Goal: Task Accomplishment & Management: Manage account settings

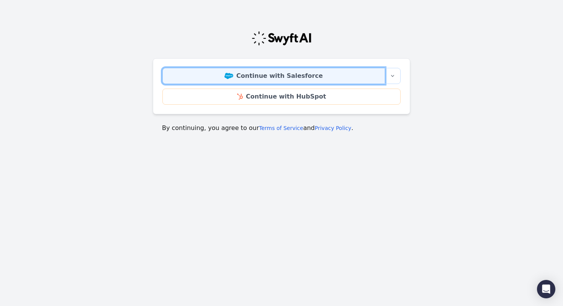
click at [254, 76] on link "Continue with Salesforce" at bounding box center [274, 76] width 223 height 16
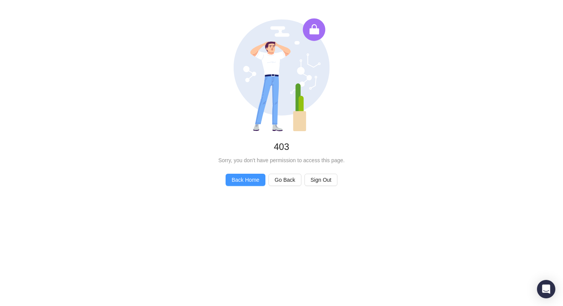
click at [245, 184] on span "Back Home" at bounding box center [246, 180] width 28 height 8
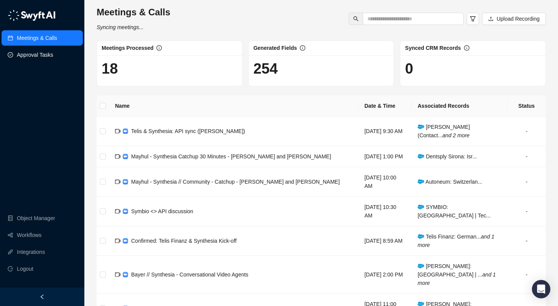
click at [34, 55] on link "Approval Tasks" at bounding box center [35, 54] width 36 height 15
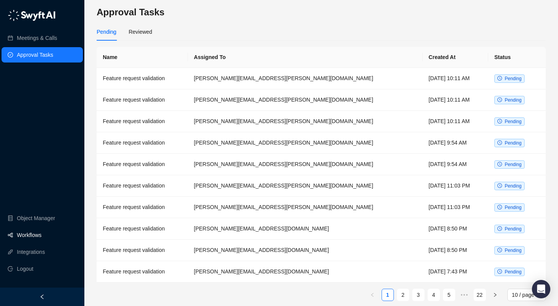
click at [34, 235] on link "Workflows" at bounding box center [29, 234] width 25 height 15
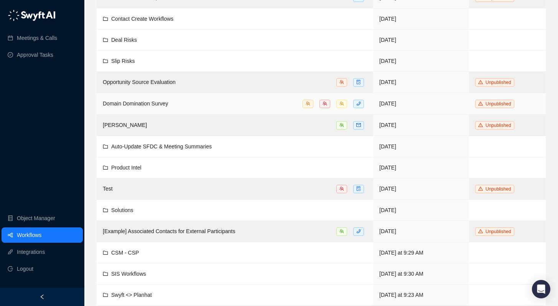
scroll to position [211, 0]
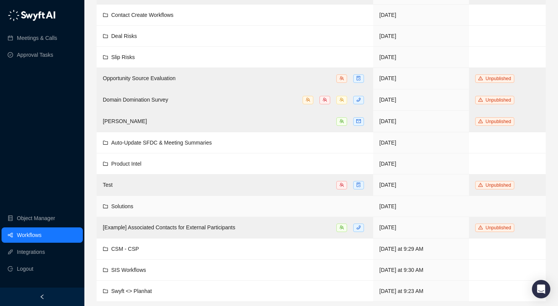
click at [145, 207] on div "Solutions" at bounding box center [235, 206] width 264 height 8
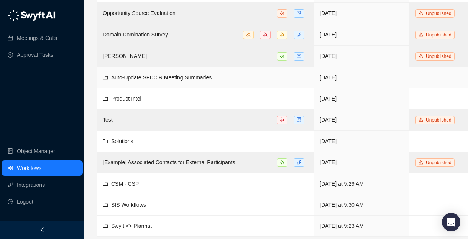
scroll to position [278, 0]
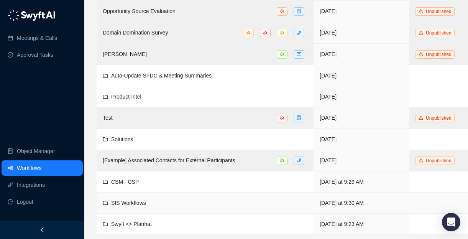
click at [142, 201] on span "SIS Workflows" at bounding box center [128, 203] width 35 height 6
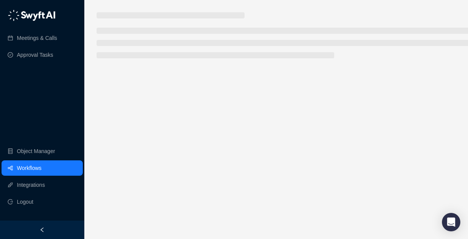
scroll to position [6, 0]
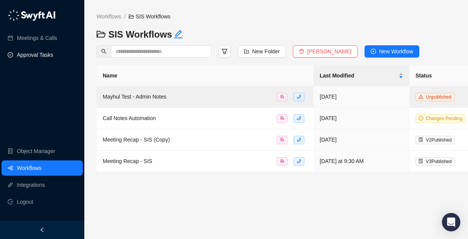
click at [42, 49] on link "Approval Tasks" at bounding box center [35, 54] width 36 height 15
